Goal: Go to known website: Go to known website

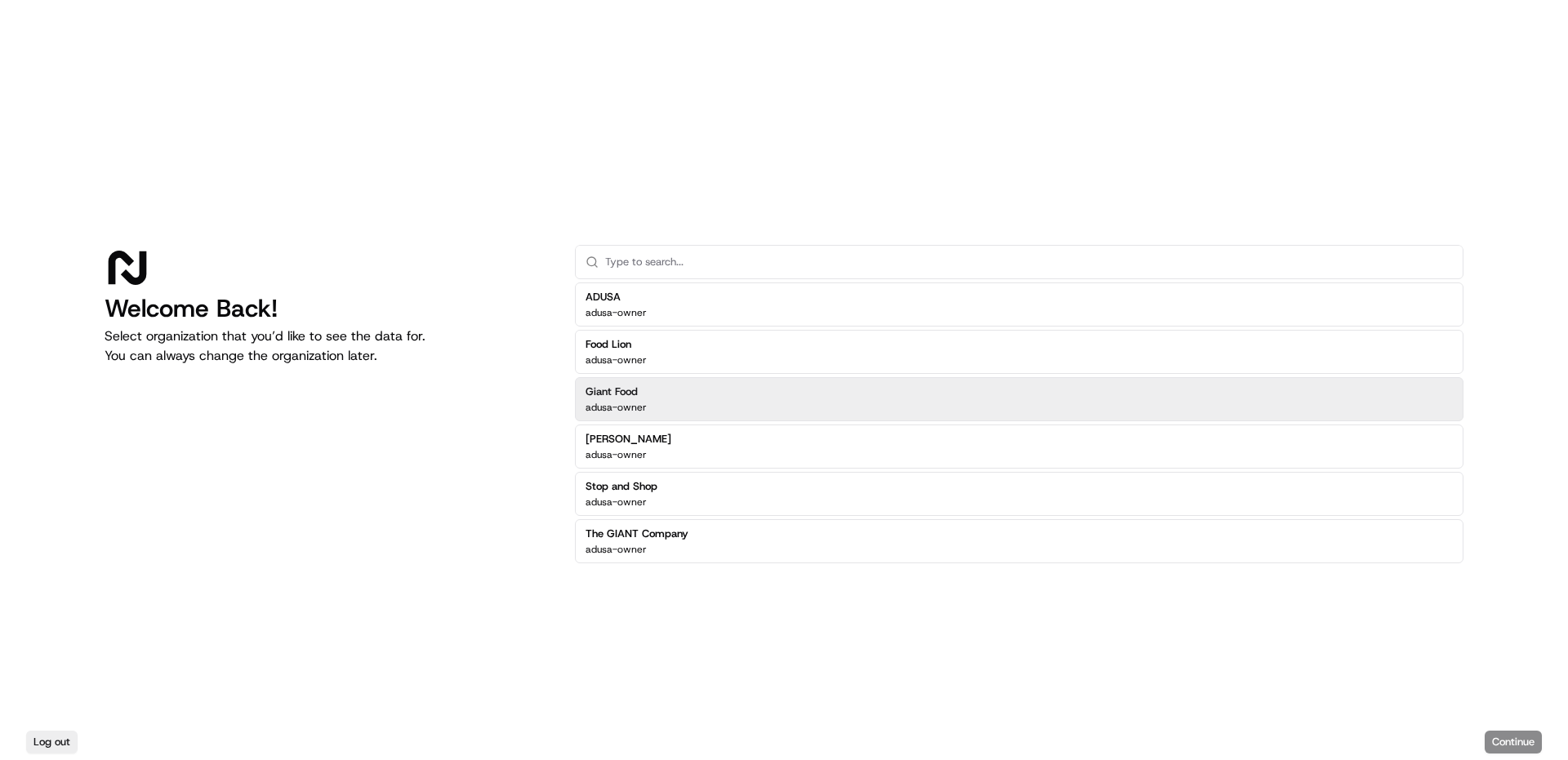
click at [643, 397] on h2 "Giant Food" at bounding box center [616, 392] width 61 height 15
click at [48, 742] on button "Log out" at bounding box center [52, 742] width 52 height 23
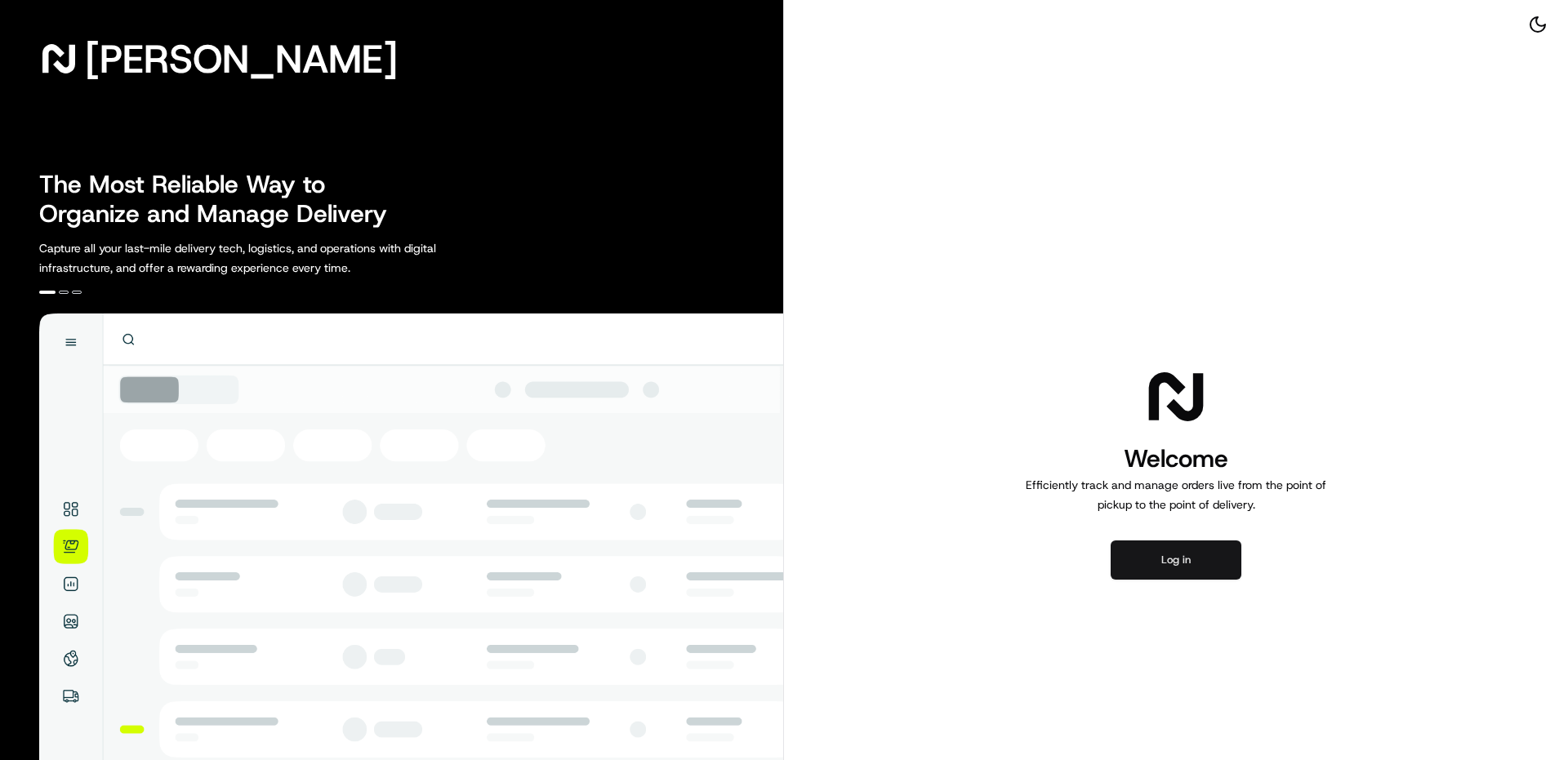
click at [1206, 573] on button "Log in" at bounding box center [1175, 560] width 130 height 39
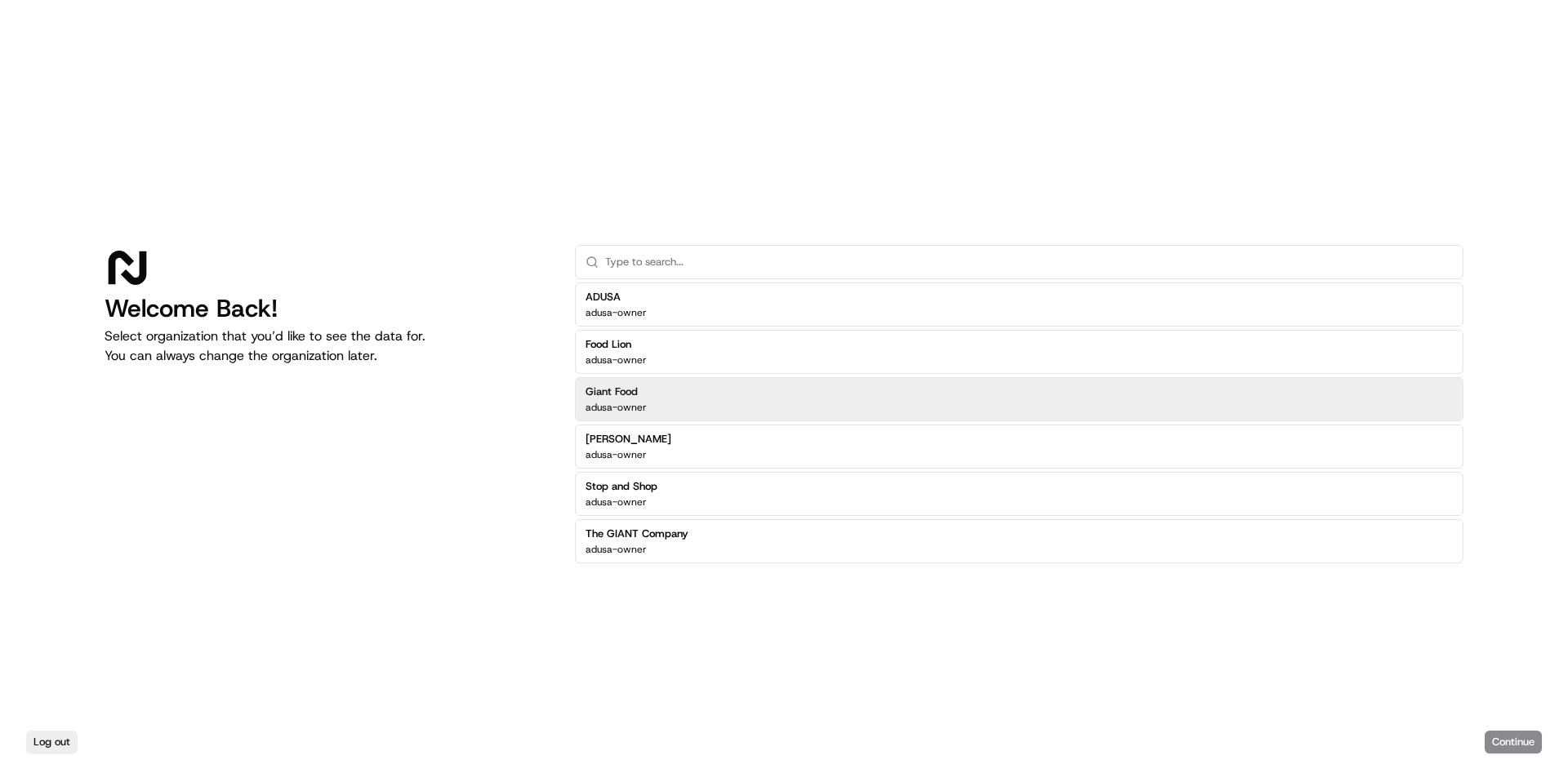
click at [691, 390] on div "Giant Food adusa-owner" at bounding box center [1019, 399] width 889 height 44
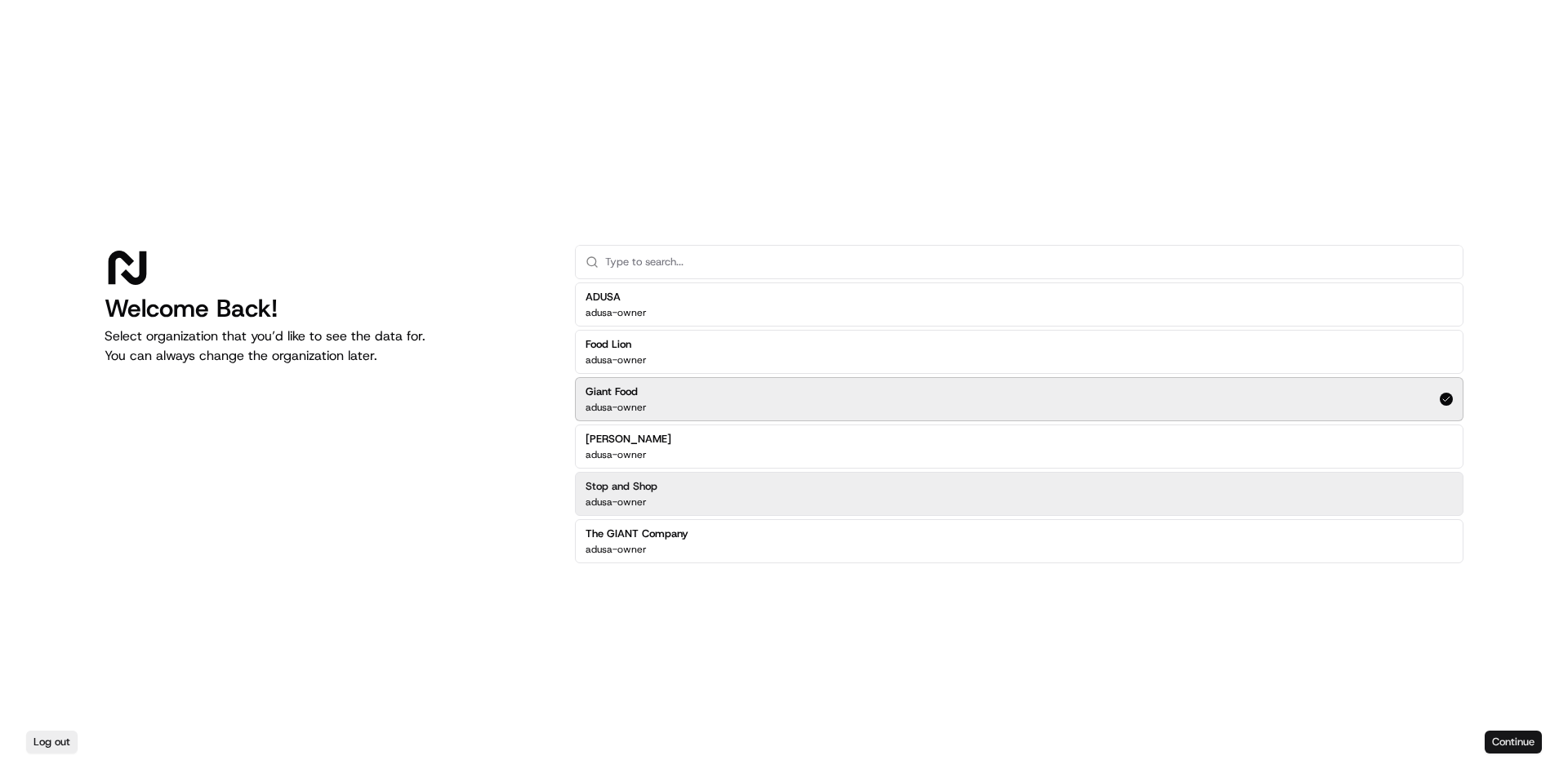
click at [1509, 735] on button "Continue" at bounding box center [1513, 742] width 57 height 23
